Goal: Task Accomplishment & Management: Manage account settings

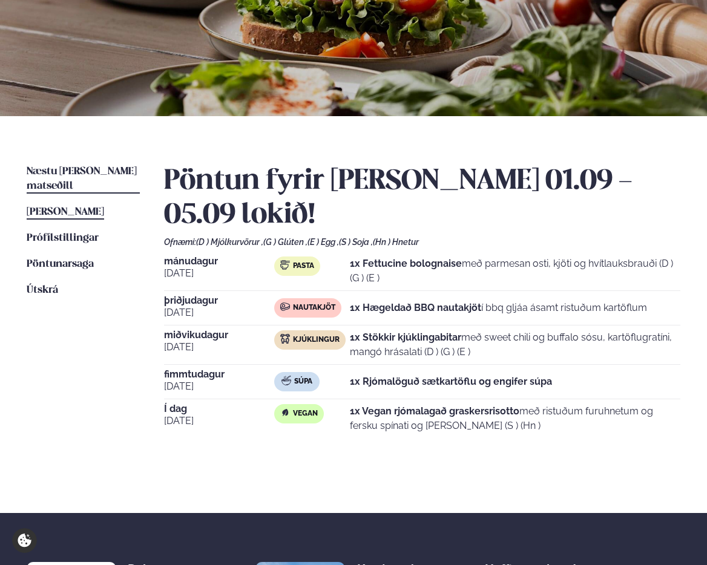
click at [103, 168] on span "Næstu [PERSON_NAME] matseðill" at bounding box center [82, 178] width 110 height 25
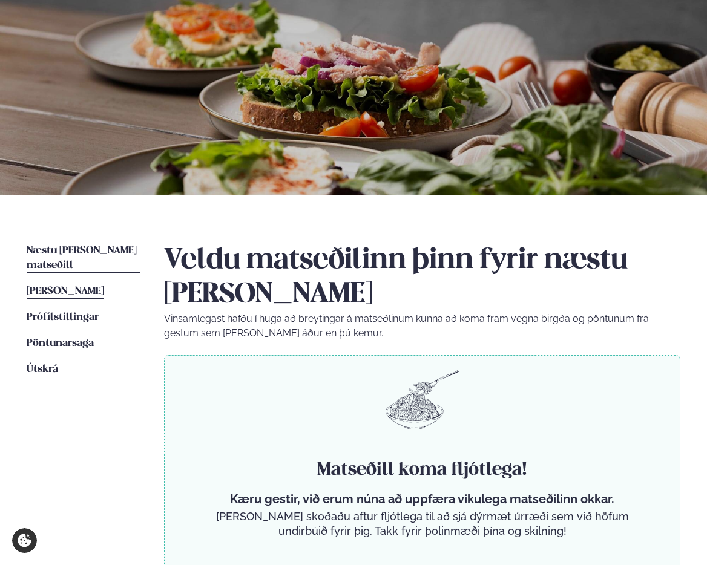
click at [101, 286] on span "[PERSON_NAME]" at bounding box center [65, 291] width 77 height 10
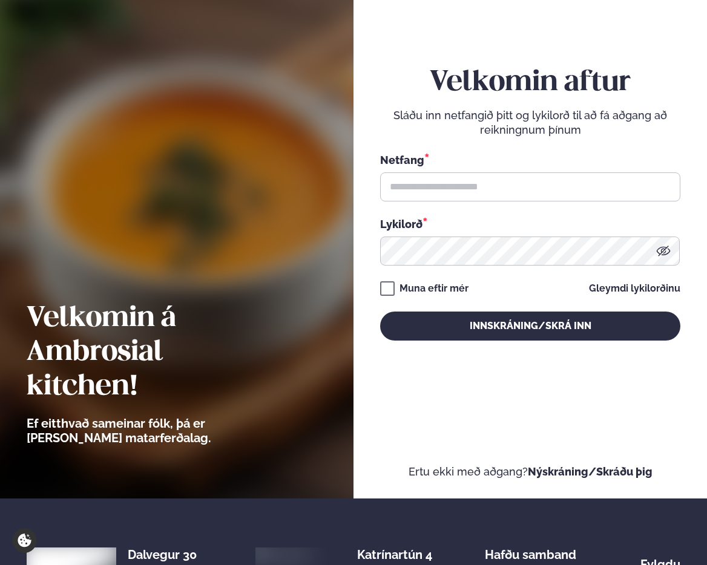
scroll to position [2, 0]
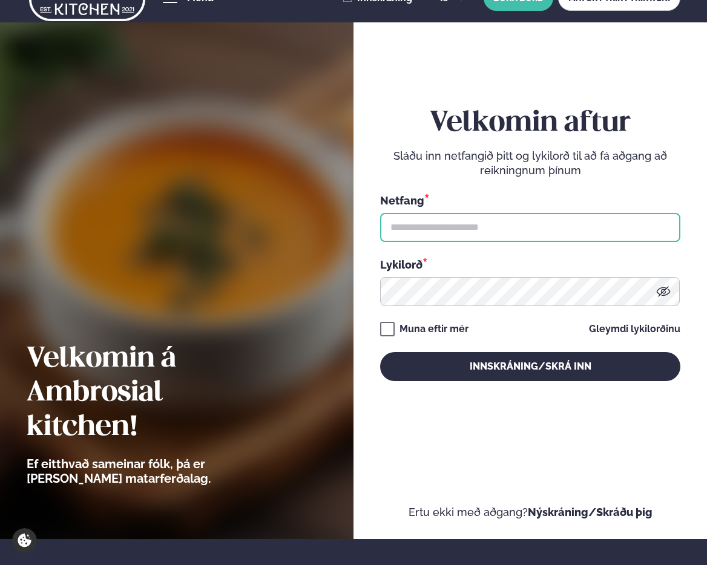
type input "**********"
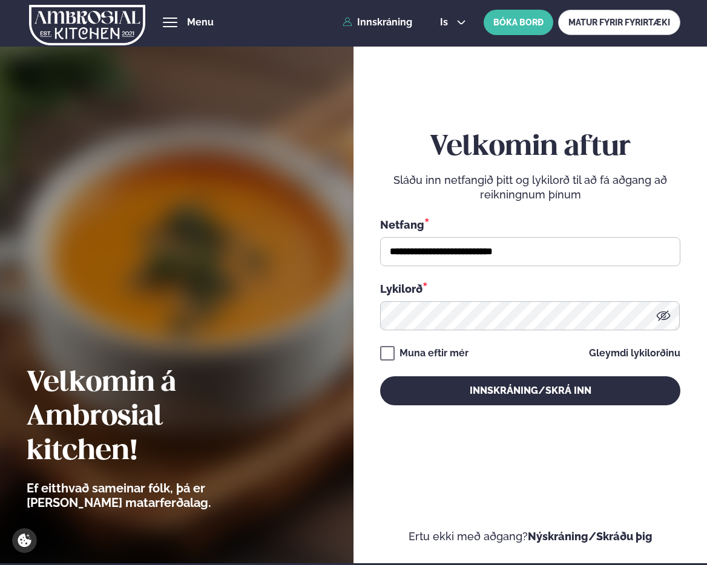
scroll to position [0, 0]
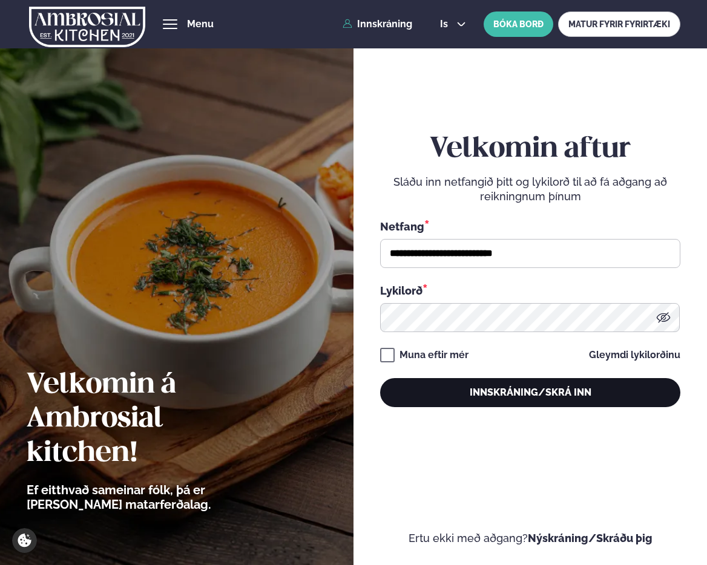
click at [562, 394] on button "Innskráning/Skrá inn" at bounding box center [530, 392] width 300 height 29
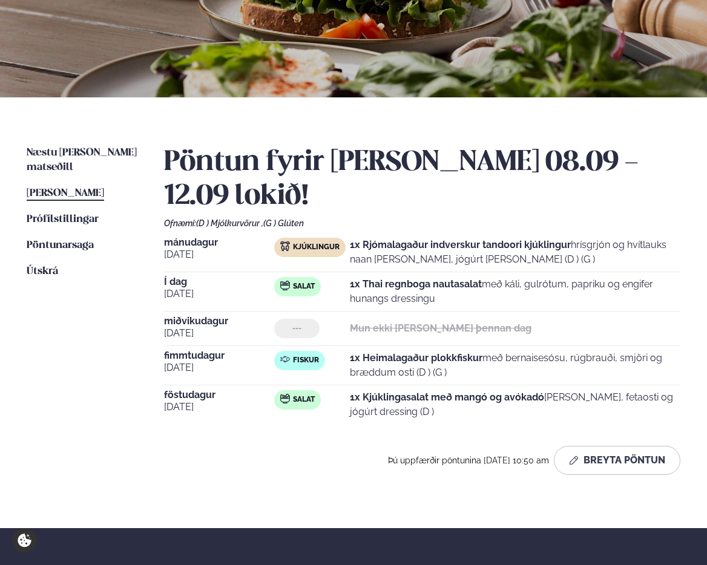
scroll to position [169, 0]
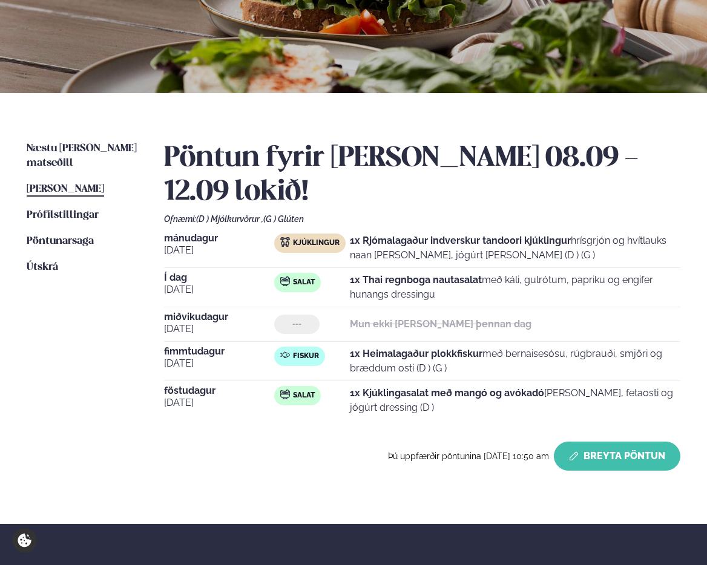
click at [615, 456] on button "Breyta Pöntun" at bounding box center [616, 456] width 126 height 29
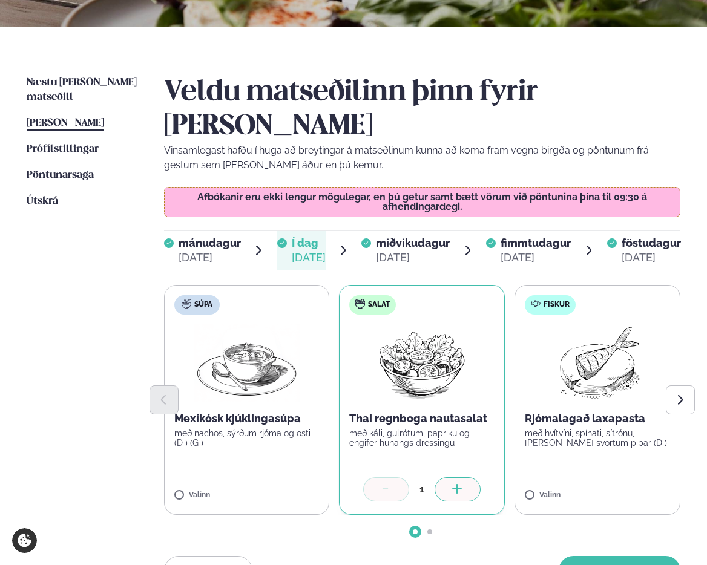
scroll to position [255, 0]
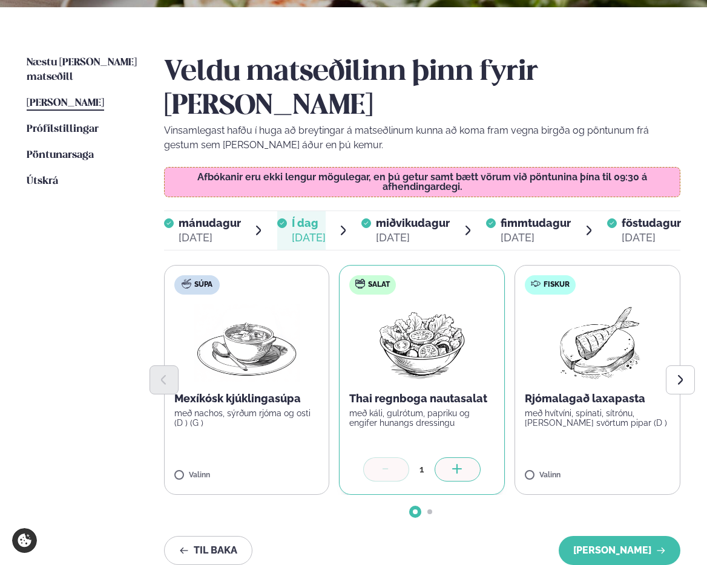
click at [398, 233] on div "[DATE]" at bounding box center [413, 237] width 74 height 15
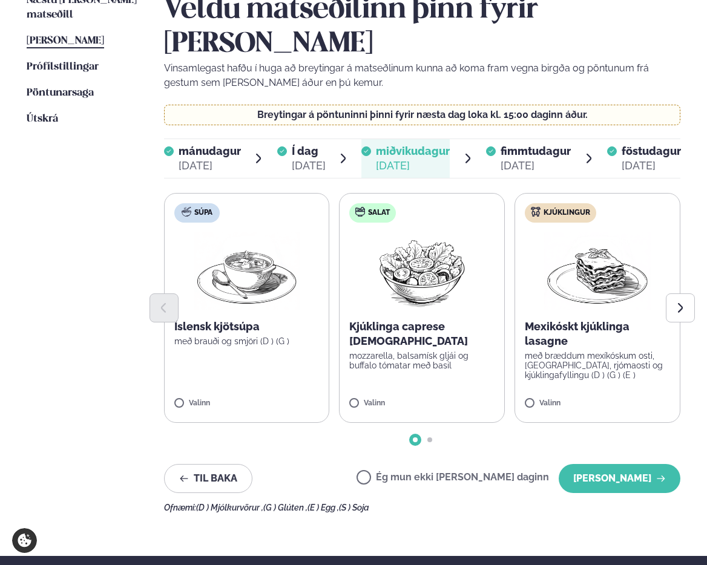
scroll to position [351, 0]
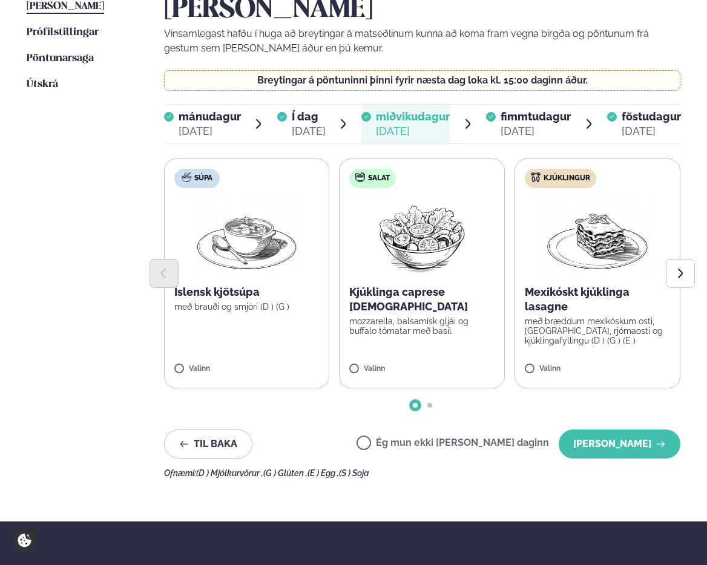
click at [617, 307] on p "Mexikóskt kjúklinga lasagne" at bounding box center [596, 299] width 145 height 29
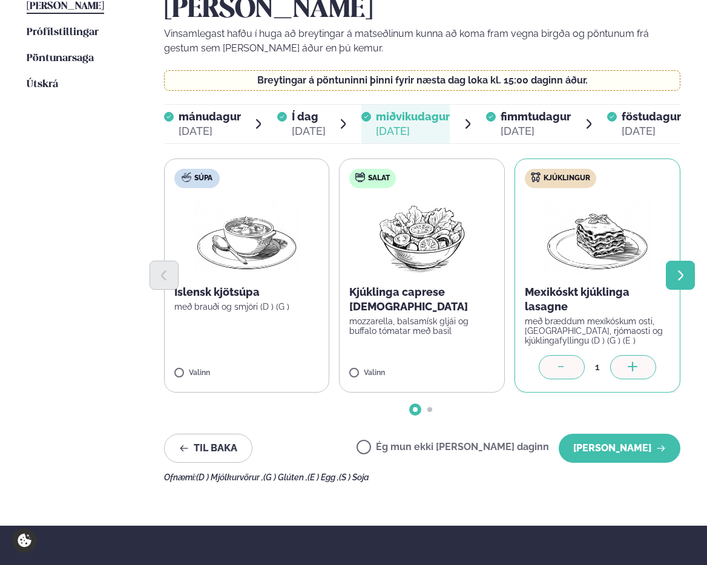
click at [674, 280] on icon "Next slide" at bounding box center [680, 275] width 13 height 13
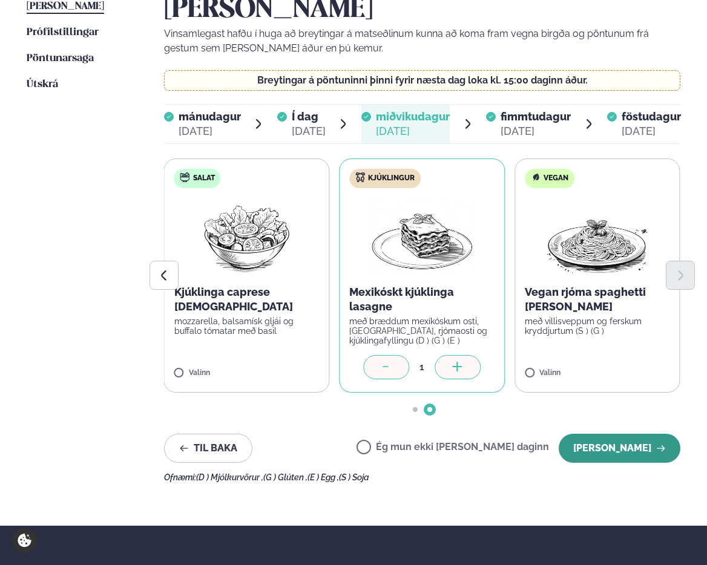
click at [632, 446] on button "[PERSON_NAME]" at bounding box center [619, 448] width 122 height 29
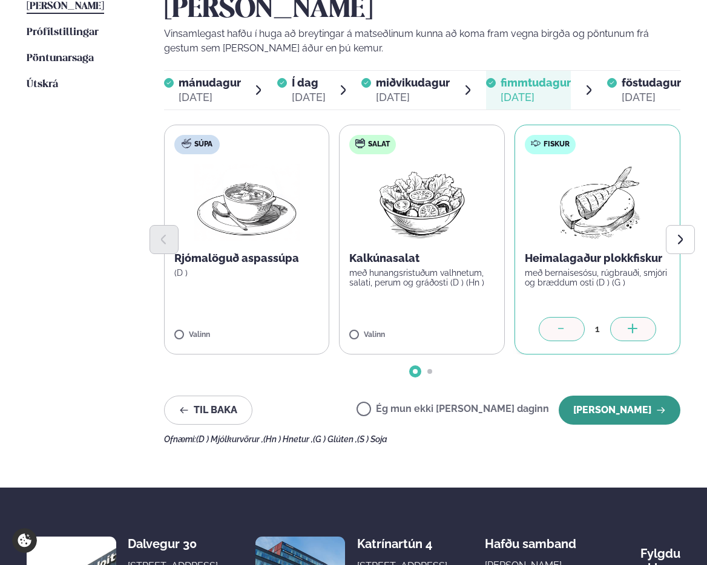
click at [592, 411] on button "[PERSON_NAME]" at bounding box center [619, 410] width 122 height 29
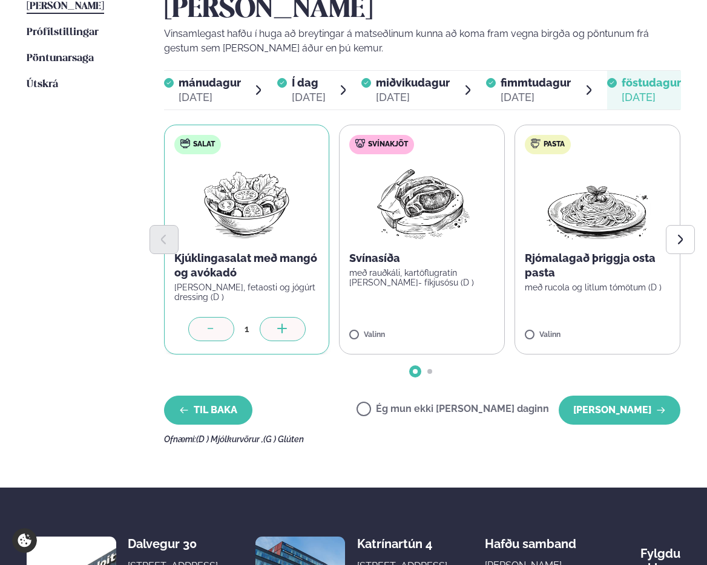
click at [236, 401] on button "Til baka" at bounding box center [208, 410] width 88 height 29
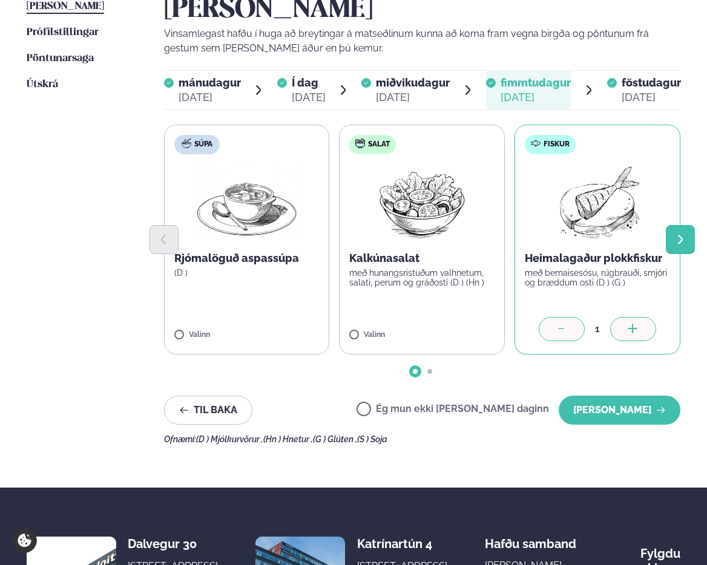
click at [686, 246] on button "Next slide" at bounding box center [679, 239] width 29 height 29
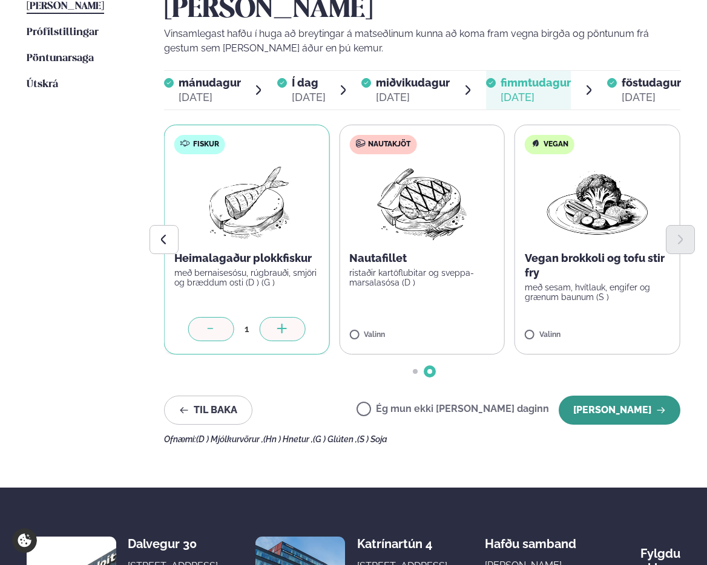
click at [621, 413] on button "[PERSON_NAME]" at bounding box center [619, 410] width 122 height 29
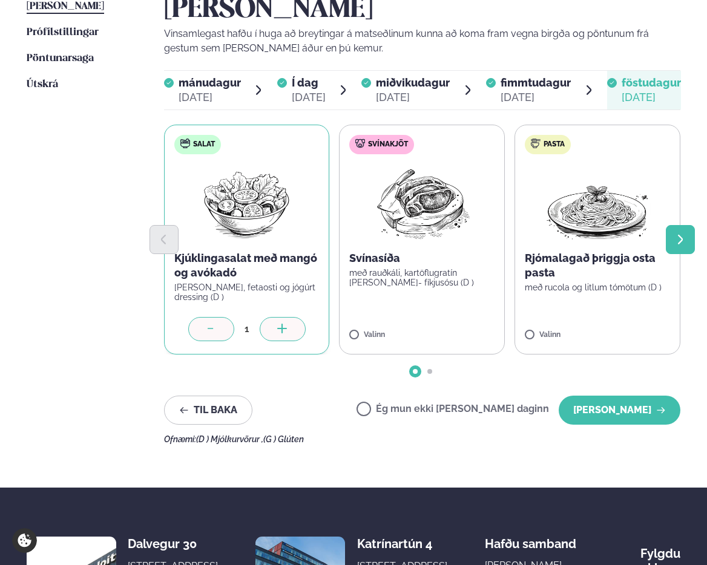
click at [678, 246] on icon "Next slide" at bounding box center [680, 239] width 13 height 13
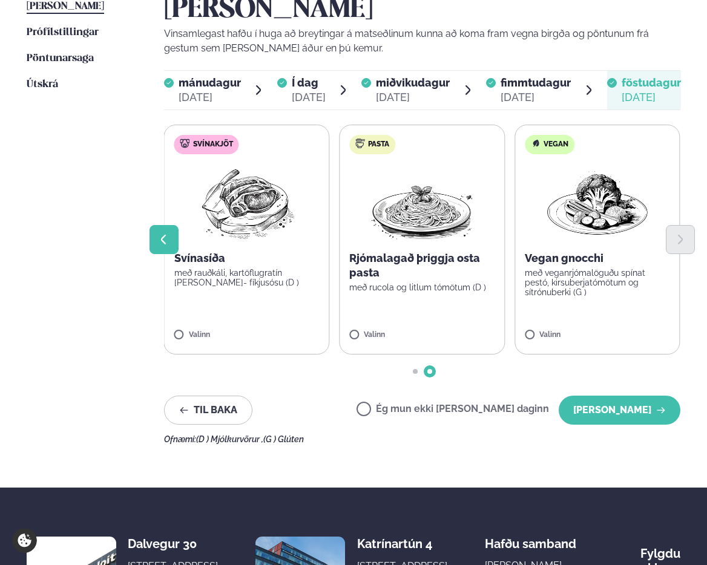
click at [169, 244] on icon "Previous slide" at bounding box center [163, 239] width 13 height 13
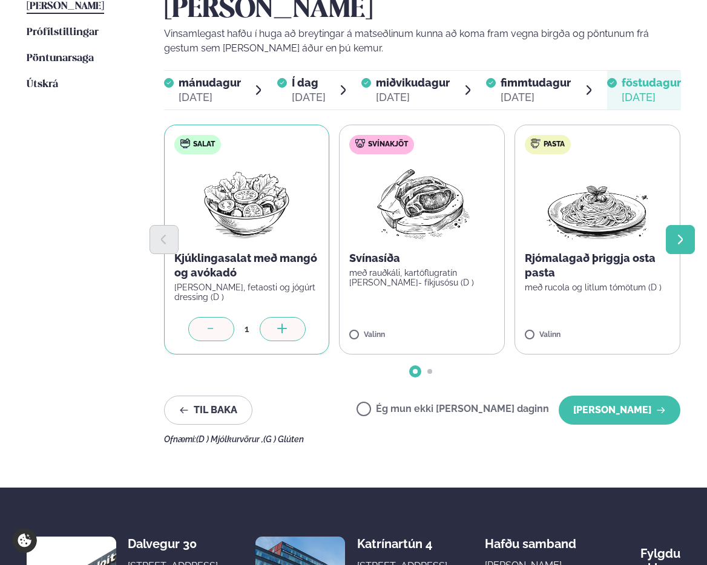
click at [680, 241] on icon "Next slide" at bounding box center [680, 240] width 5 height 10
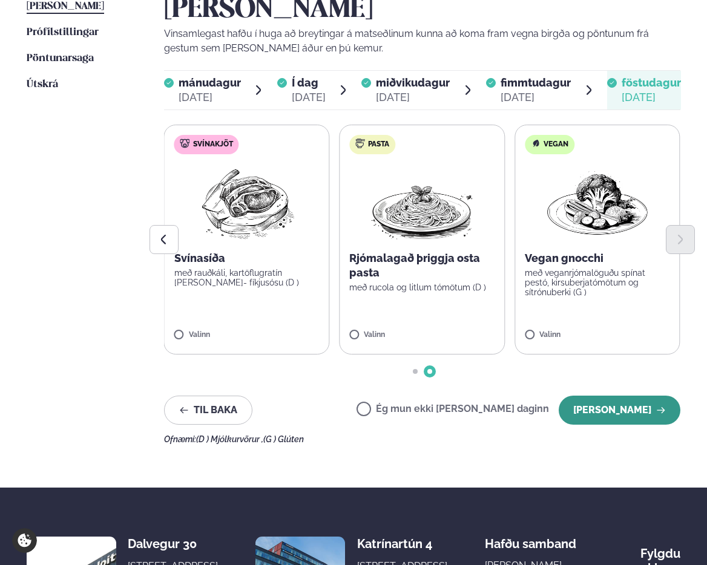
click at [622, 413] on button "[PERSON_NAME]" at bounding box center [619, 410] width 122 height 29
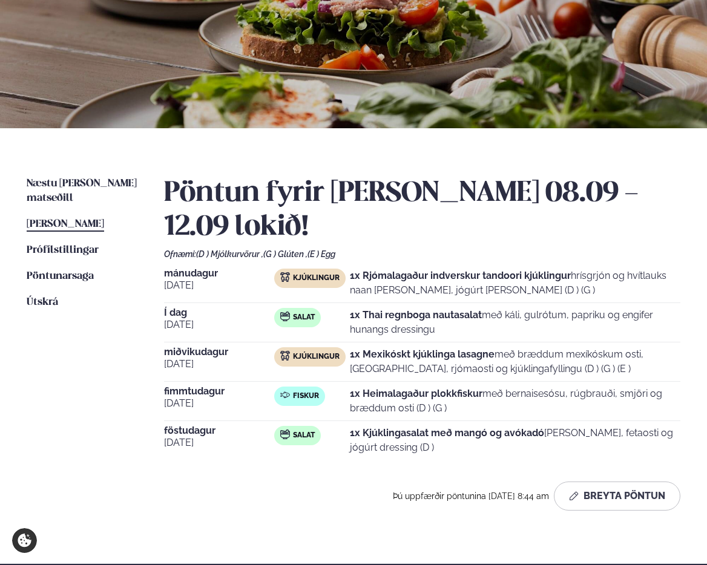
scroll to position [35, 0]
